Goal: Transaction & Acquisition: Purchase product/service

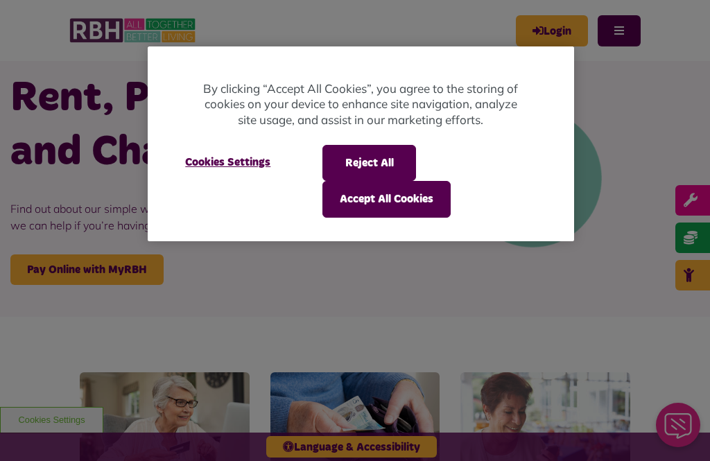
click at [130, 270] on div at bounding box center [355, 230] width 710 height 461
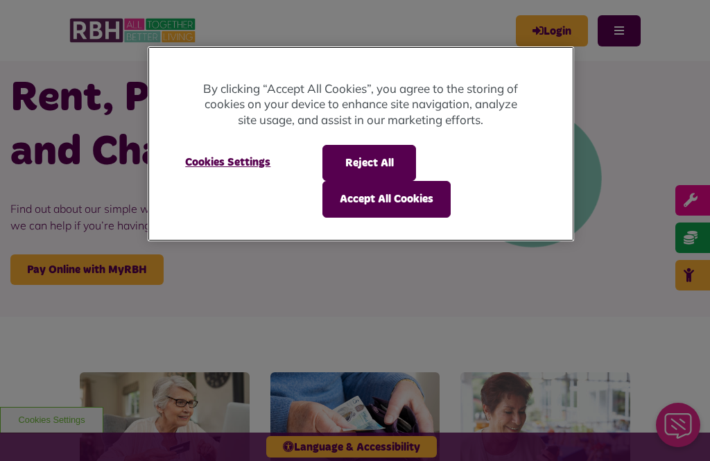
click at [374, 200] on button "Accept All Cookies" at bounding box center [386, 199] width 128 height 36
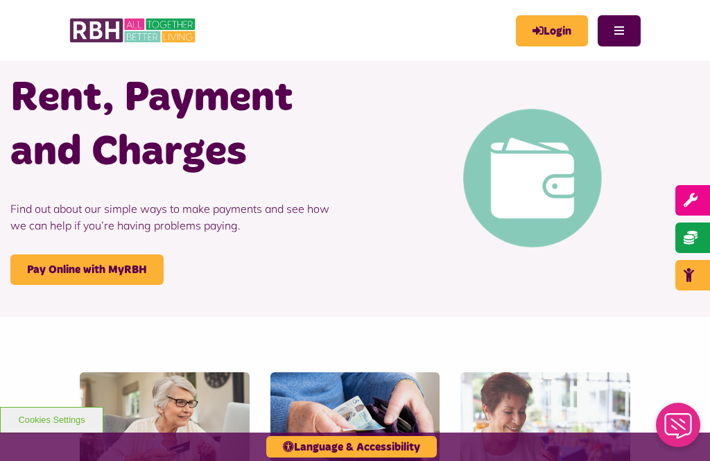
click at [543, 29] on link "Login" at bounding box center [552, 30] width 72 height 31
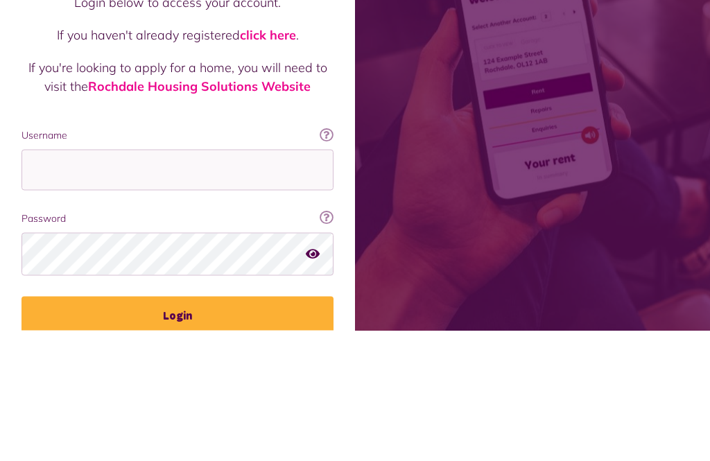
scroll to position [155, 0]
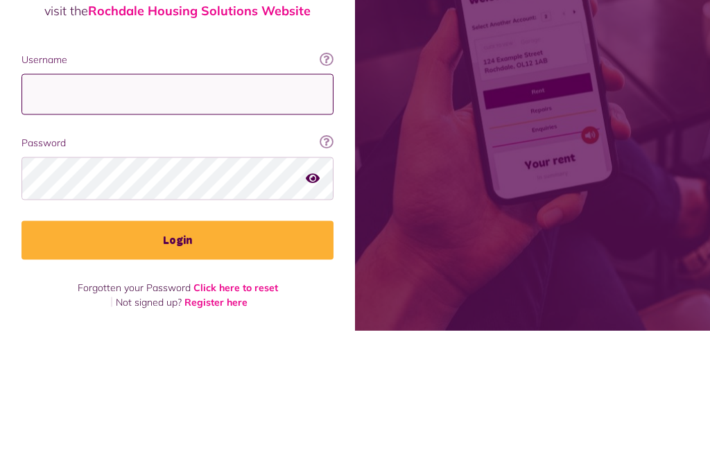
type input "**********"
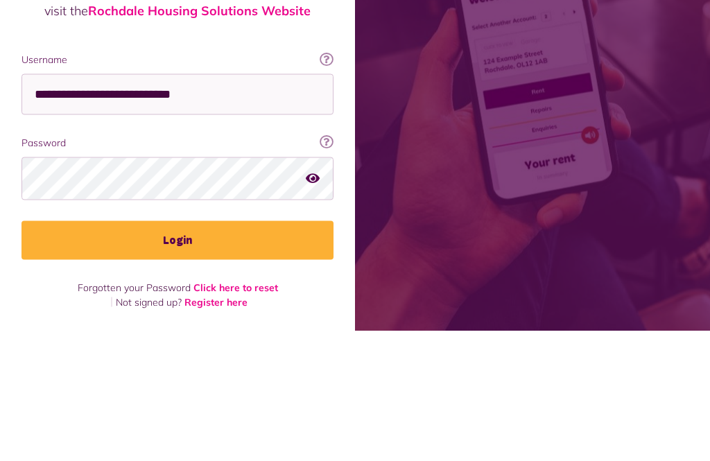
click at [177, 351] on button "Login" at bounding box center [177, 370] width 312 height 39
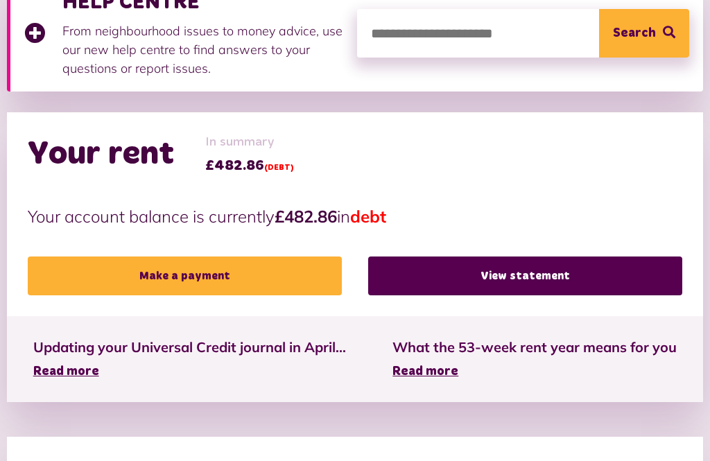
scroll to position [366, 0]
click at [237, 265] on link "Make a payment" at bounding box center [185, 275] width 314 height 39
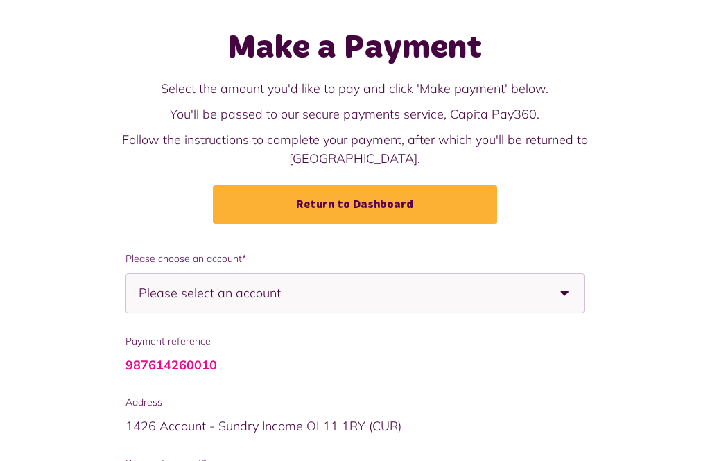
scroll to position [125, 0]
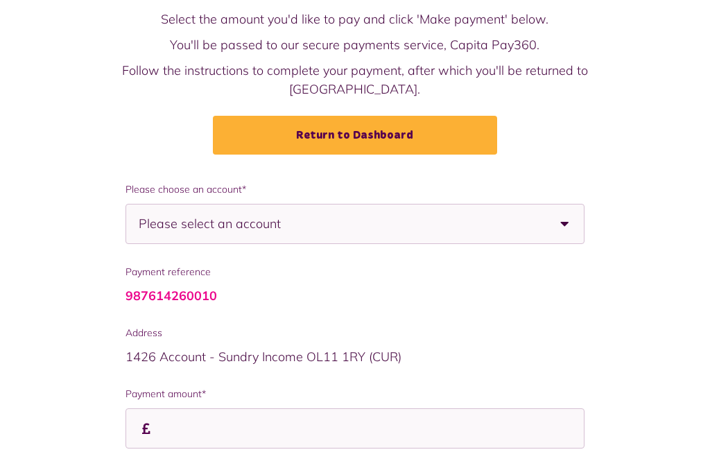
click at [437, 204] on div "Please select an account" at bounding box center [354, 224] width 459 height 40
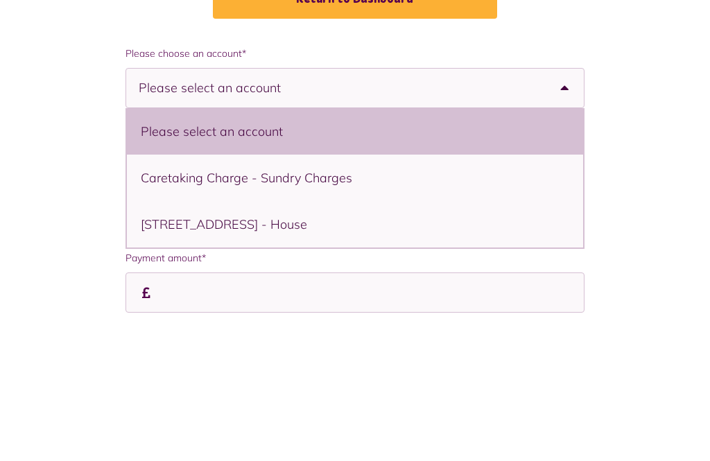
click at [403, 337] on li "132 Brotherod Hall Road, Rochdale, OL12 7ED - House" at bounding box center [355, 360] width 457 height 46
select select "**********"
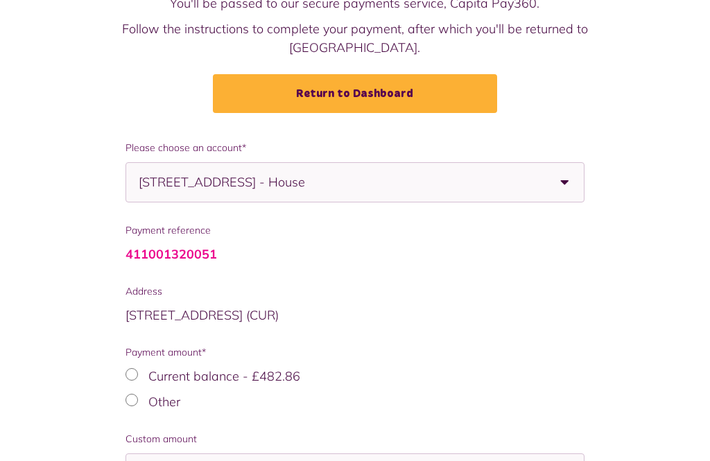
scroll to position [233, 0]
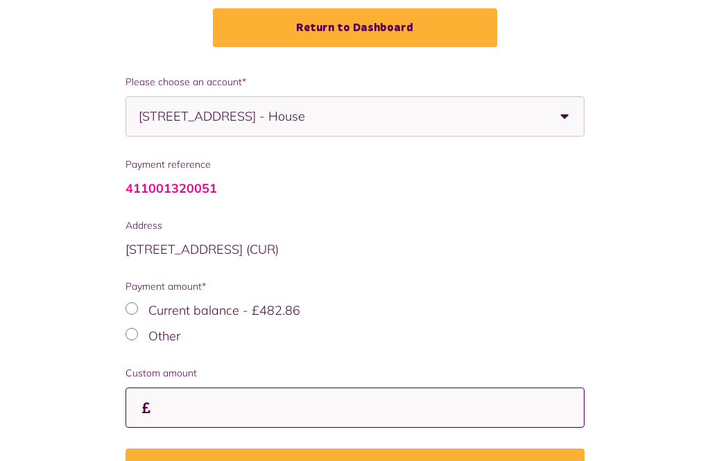
click at [0, 0] on input "Payment amount*" at bounding box center [0, 0] width 0 height 0
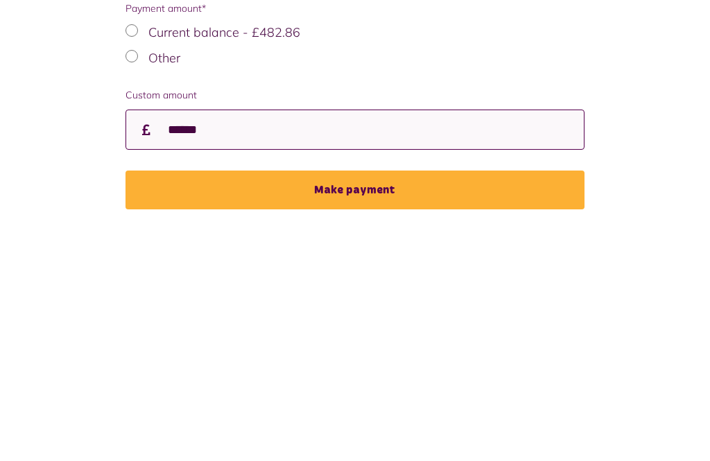
type input "******"
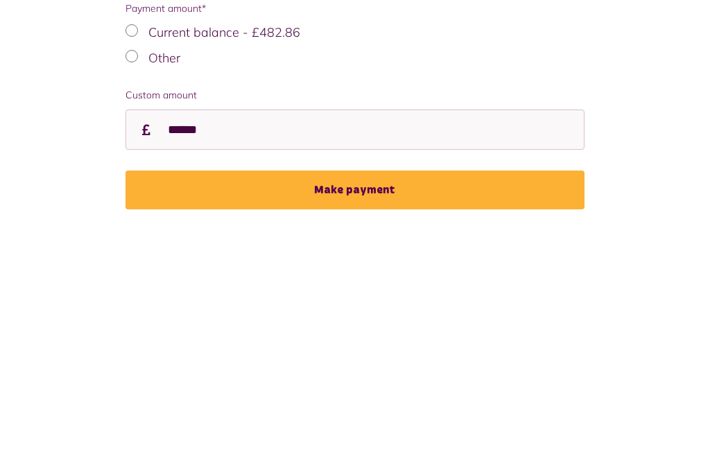
click at [380, 409] on button "Make payment" at bounding box center [354, 428] width 459 height 39
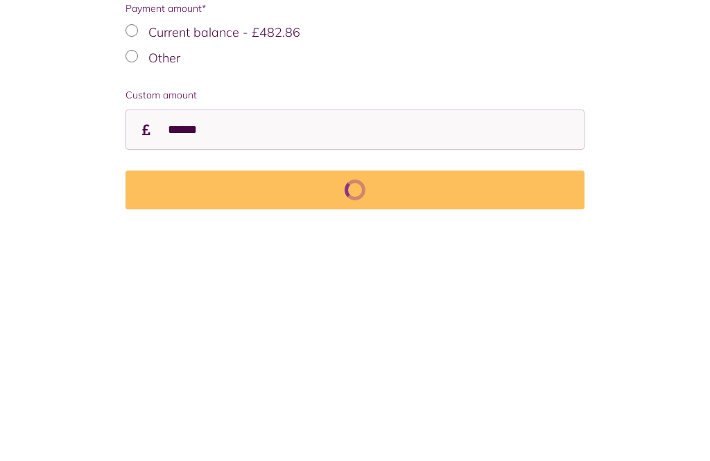
scroll to position [277, 0]
